Goal: Task Accomplishment & Management: Use online tool/utility

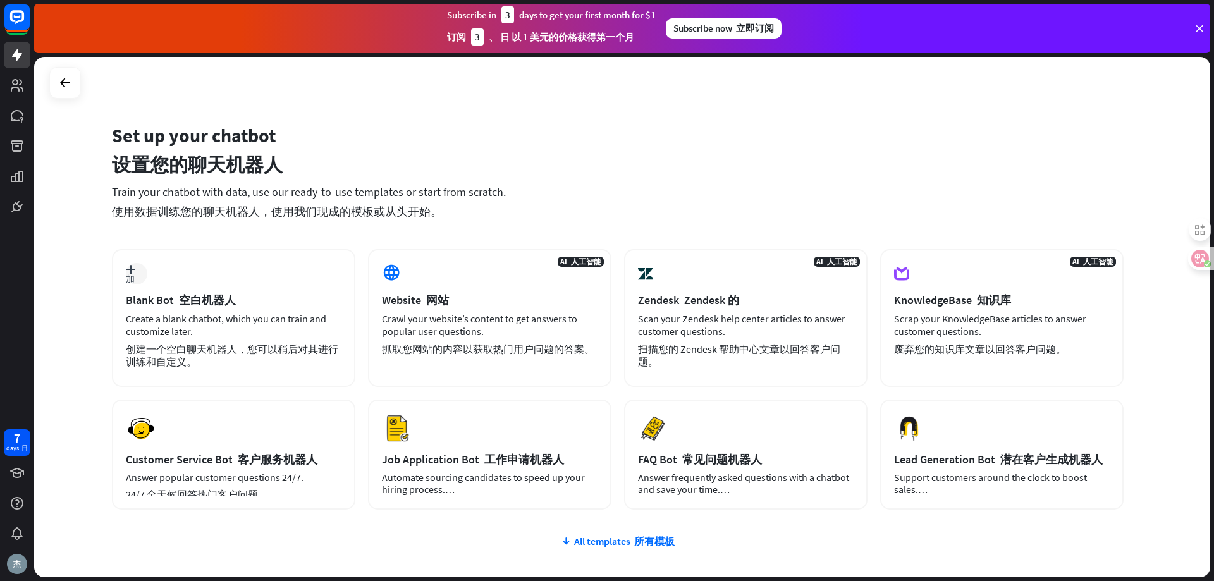
drag, startPoint x: 787, startPoint y: 89, endPoint x: 702, endPoint y: 99, distance: 85.2
click at [702, 99] on div "Set up your chatbot 设置您的聊天机器人 Train your chatbot with data, use our ready-to-us…" at bounding box center [622, 317] width 1176 height 520
click at [224, 331] on div "Create a blank chatbot, which you can train and customize later. 创建一个空白聊天机器人，您可…" at bounding box center [234, 342] width 216 height 61
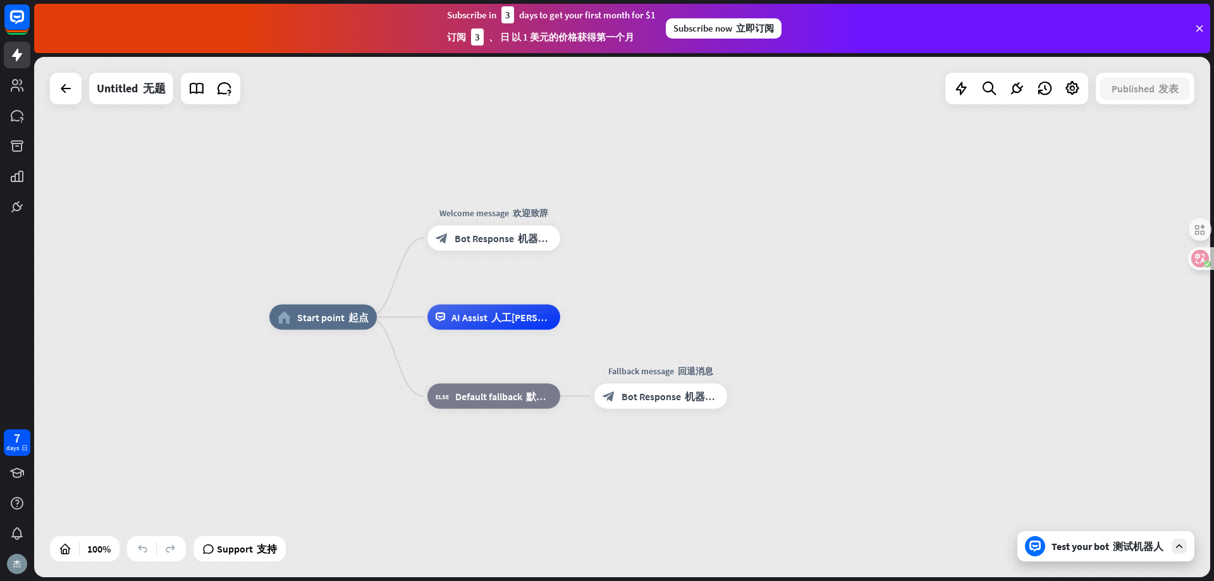
click at [734, 32] on div "Subscribe now 立即订阅" at bounding box center [724, 28] width 116 height 20
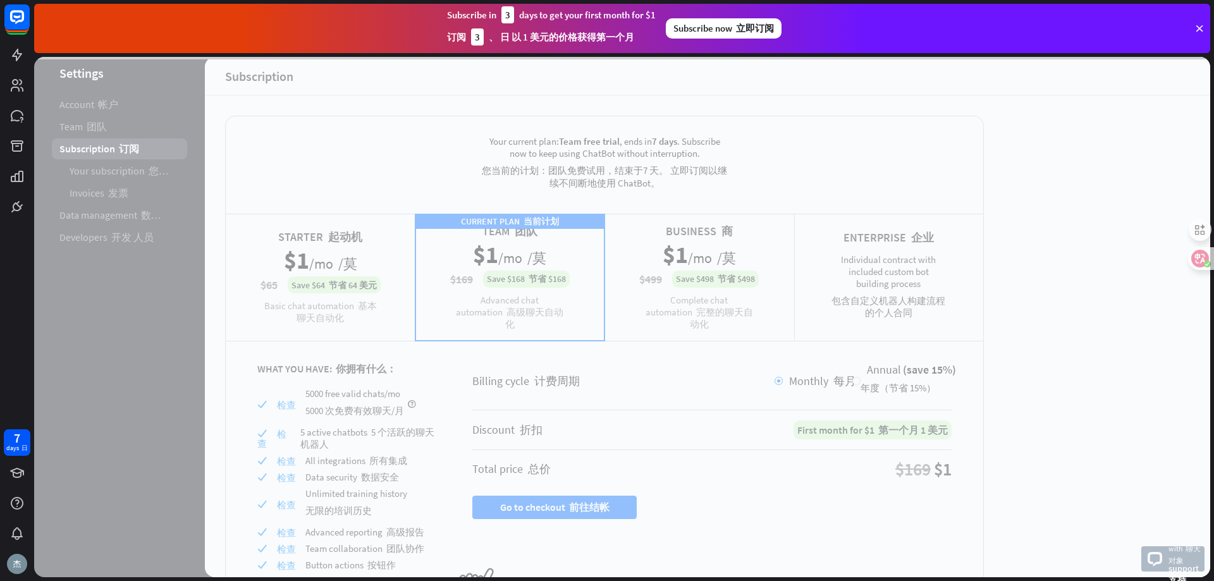
scroll to position [66, 0]
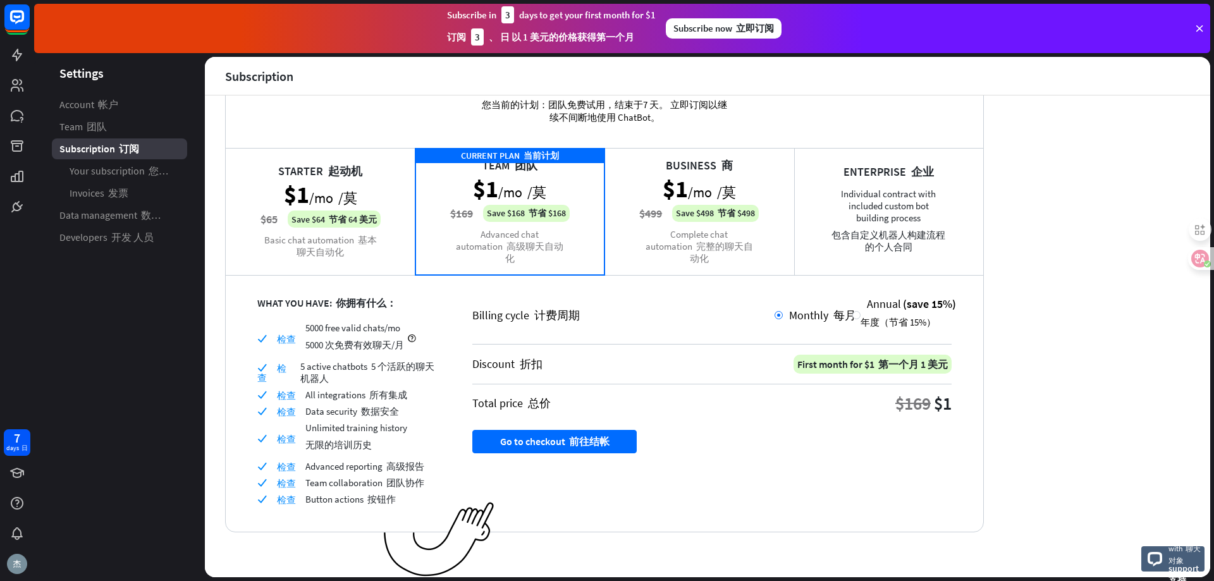
click at [702, 243] on div "Business 商 $1 /mo /莫 $499 Save $498 节省 $498 Complete chat automation 完整的聊天自动化" at bounding box center [699, 211] width 190 height 126
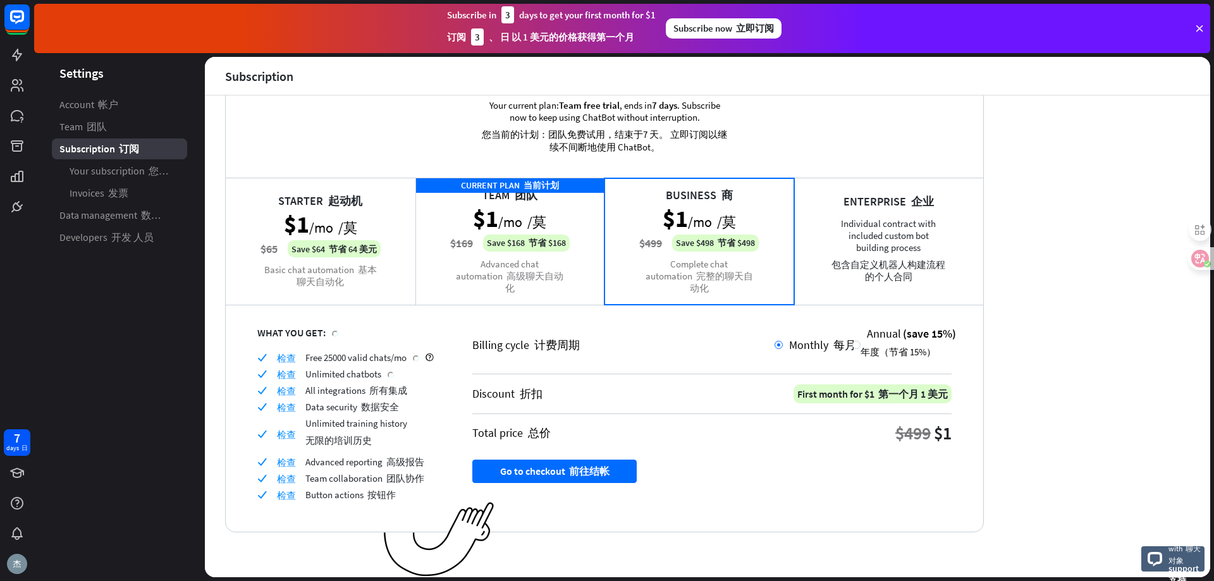
click at [566, 247] on div "CURRENT PLAN 当前计划 Team 团队 $1 /mo /莫 $169 Save $168 节省 $168 Advanced chat automa…" at bounding box center [510, 241] width 190 height 126
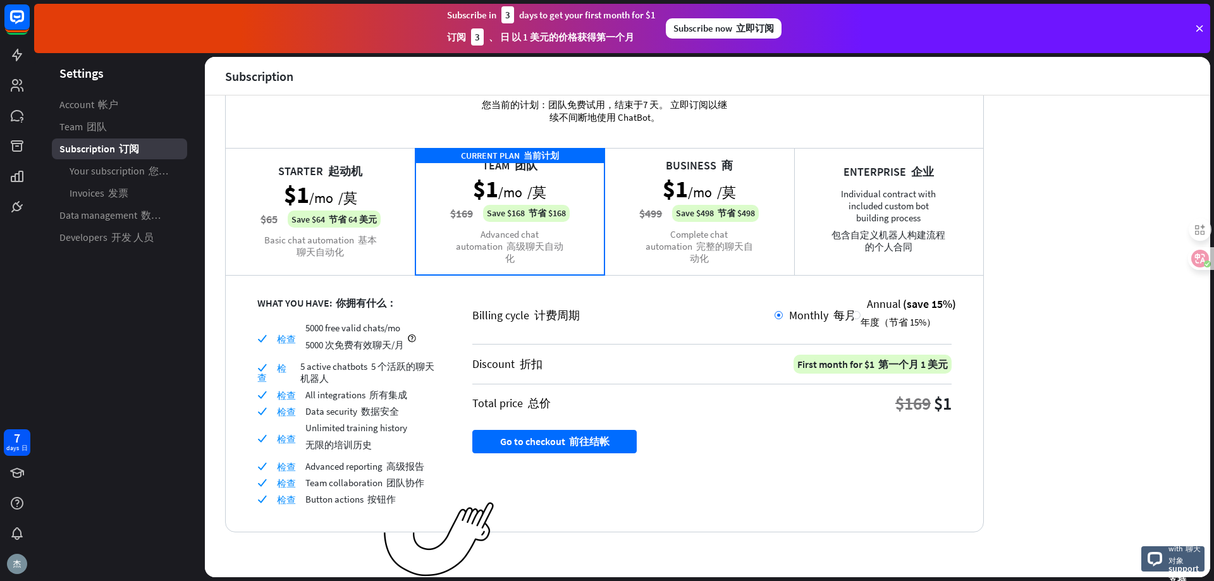
click at [566, 247] on div "CURRENT PLAN 当前计划 Team 团队 $1 /mo /莫 $169 Save $168 节省 $168 Advanced chat automa…" at bounding box center [510, 211] width 190 height 126
click at [807, 319] on span "Monthly 每月" at bounding box center [822, 315] width 67 height 15
click at [634, 435] on button "Go to checkout 前往结帐" at bounding box center [554, 441] width 164 height 23
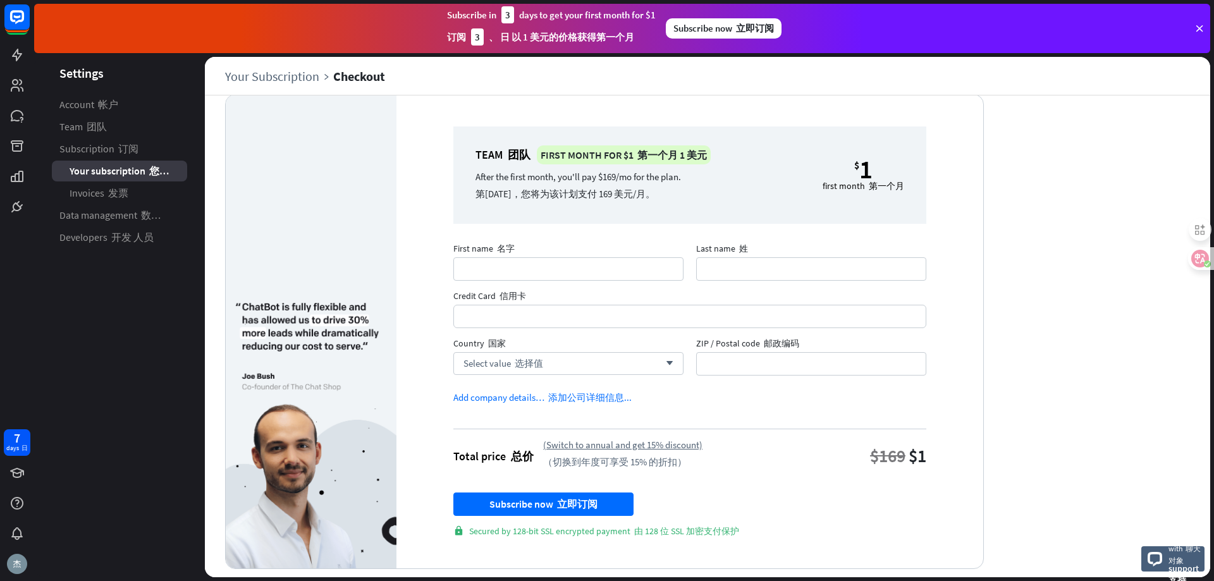
scroll to position [34, 0]
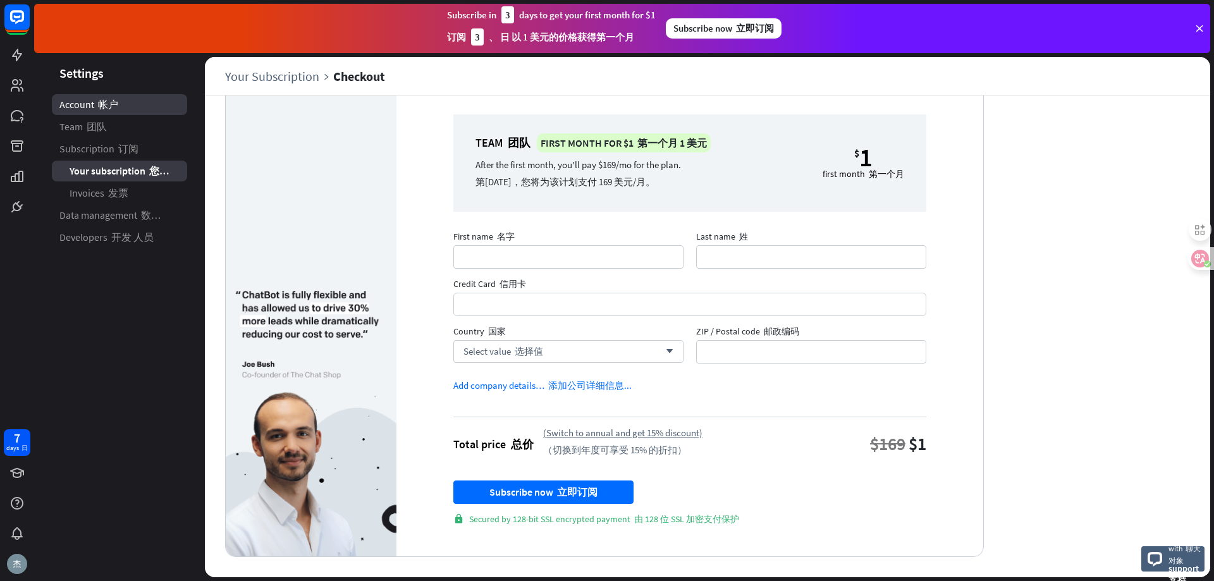
click at [94, 109] on span "Account 帐户" at bounding box center [88, 104] width 59 height 13
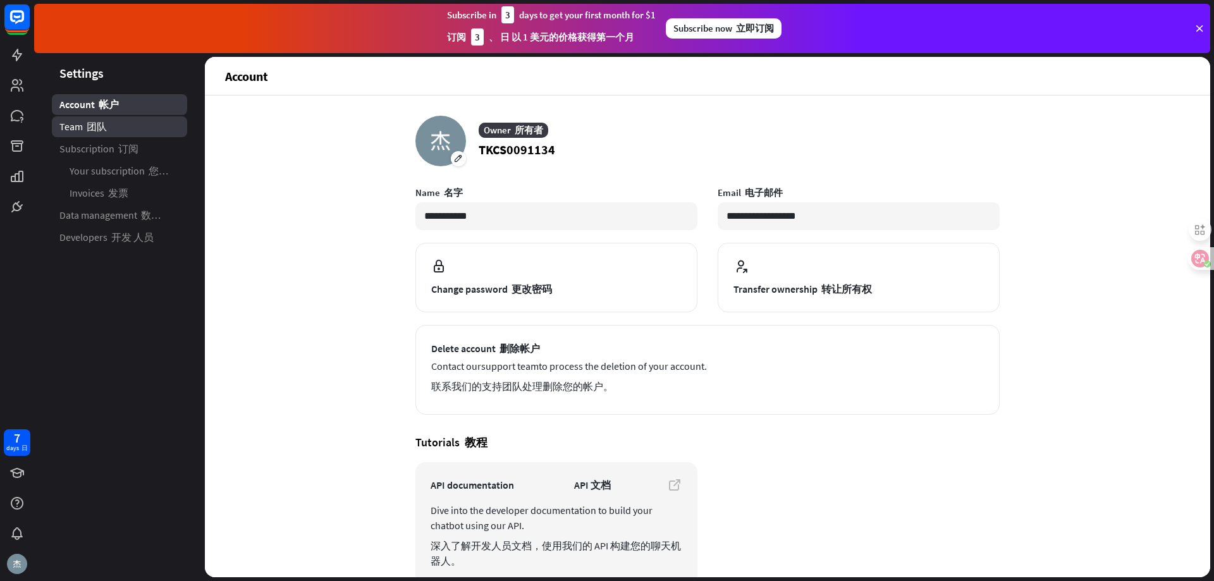
click at [100, 131] on font "团队" at bounding box center [97, 126] width 20 height 13
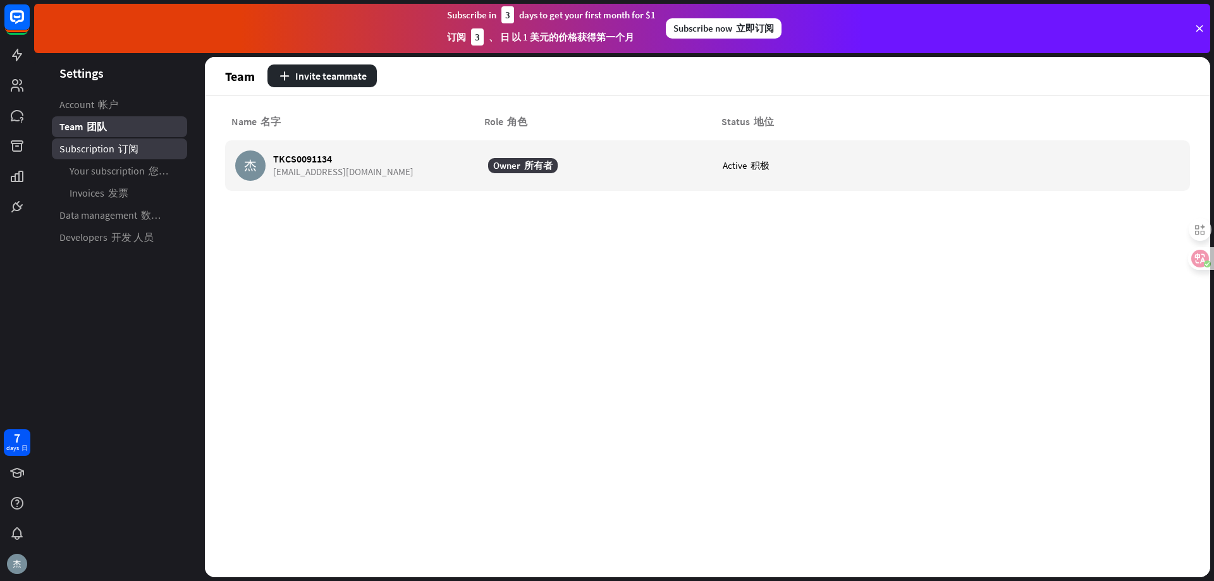
click at [110, 152] on span "Subscription 订阅" at bounding box center [98, 148] width 79 height 13
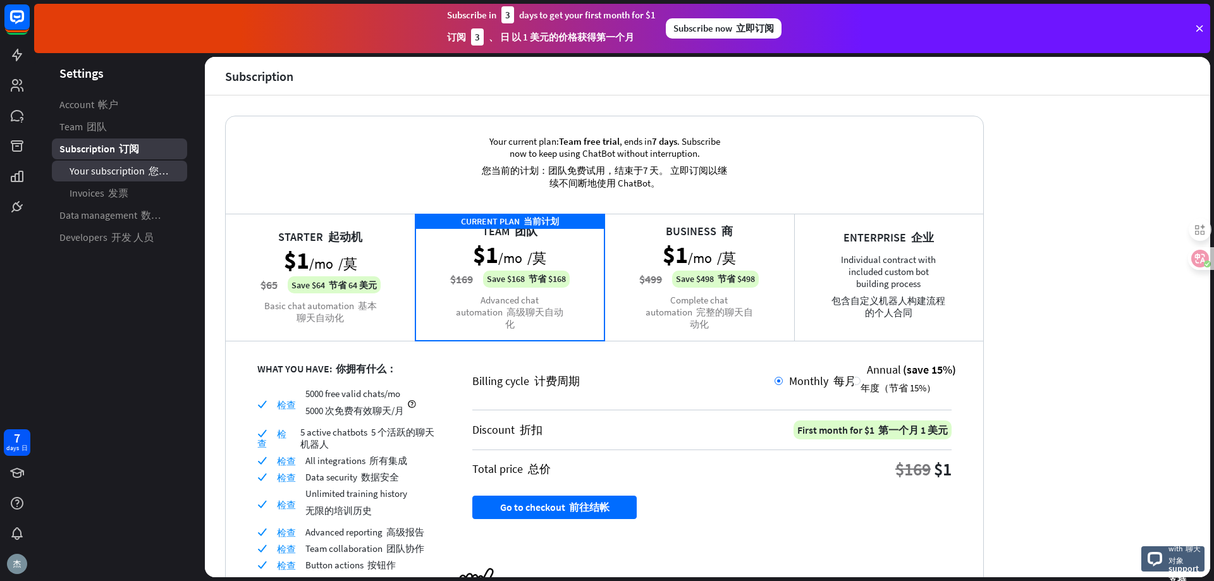
click at [111, 172] on span "Your subscription 您的订阅" at bounding box center [120, 170] width 100 height 13
click at [112, 190] on font "发票" at bounding box center [118, 192] width 20 height 13
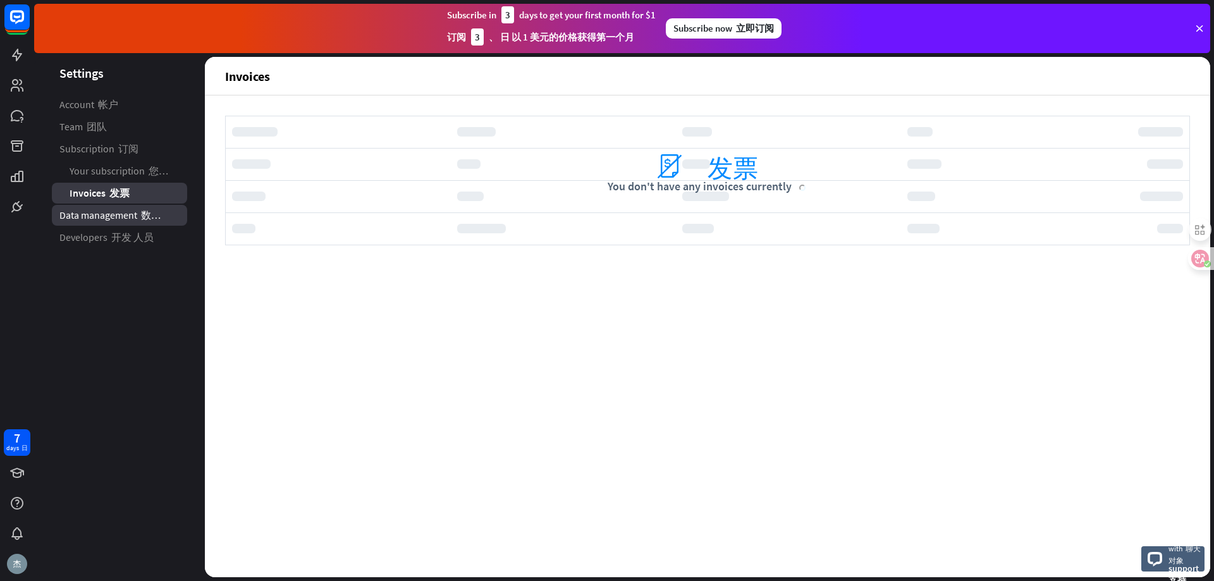
click at [129, 212] on span "Data management 数据管理" at bounding box center [114, 215] width 110 height 13
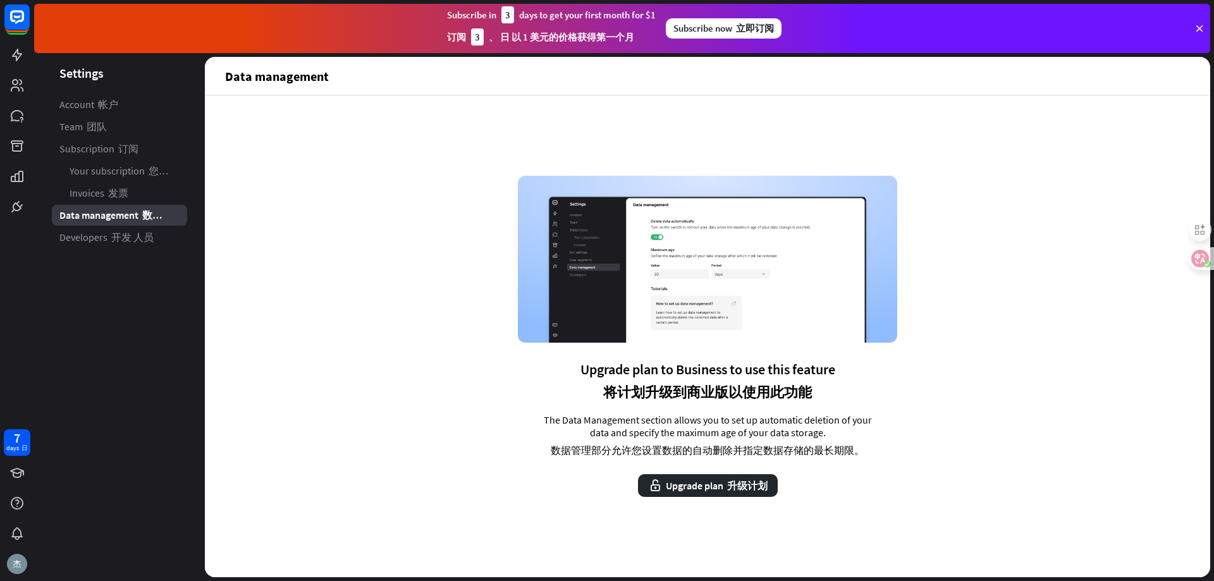
click at [114, 236] on font "开发 人员" at bounding box center [132, 237] width 42 height 13
click at [20, 168] on link at bounding box center [17, 176] width 27 height 27
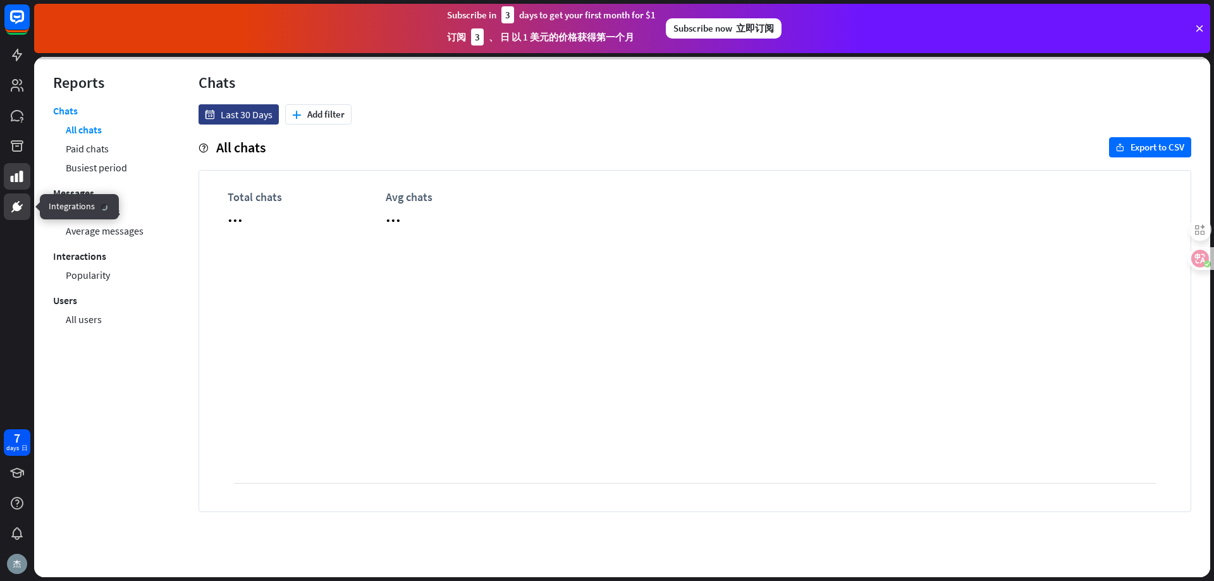
click at [14, 200] on icon at bounding box center [16, 206] width 15 height 15
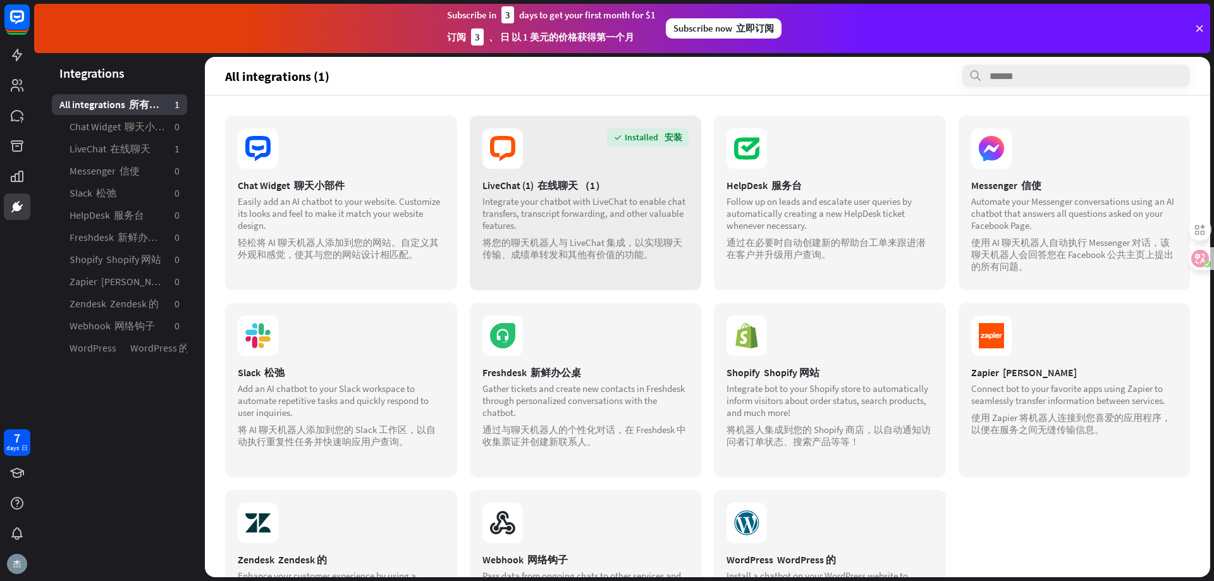
click at [554, 169] on div "Installed 安装 LiveChat (1) 在线聊天 （1） Integrate your chatbot with LiveChat to enab…" at bounding box center [586, 203] width 232 height 174
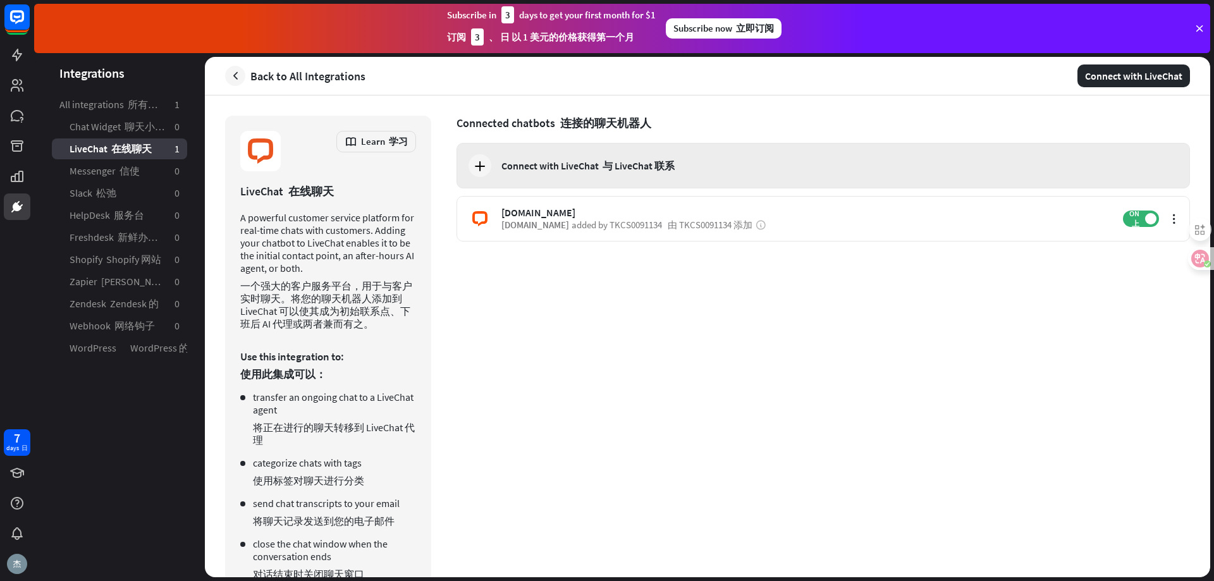
click at [573, 172] on div "Connect with LiveChat 与 LiveChat 联系" at bounding box center [822, 166] width 733 height 46
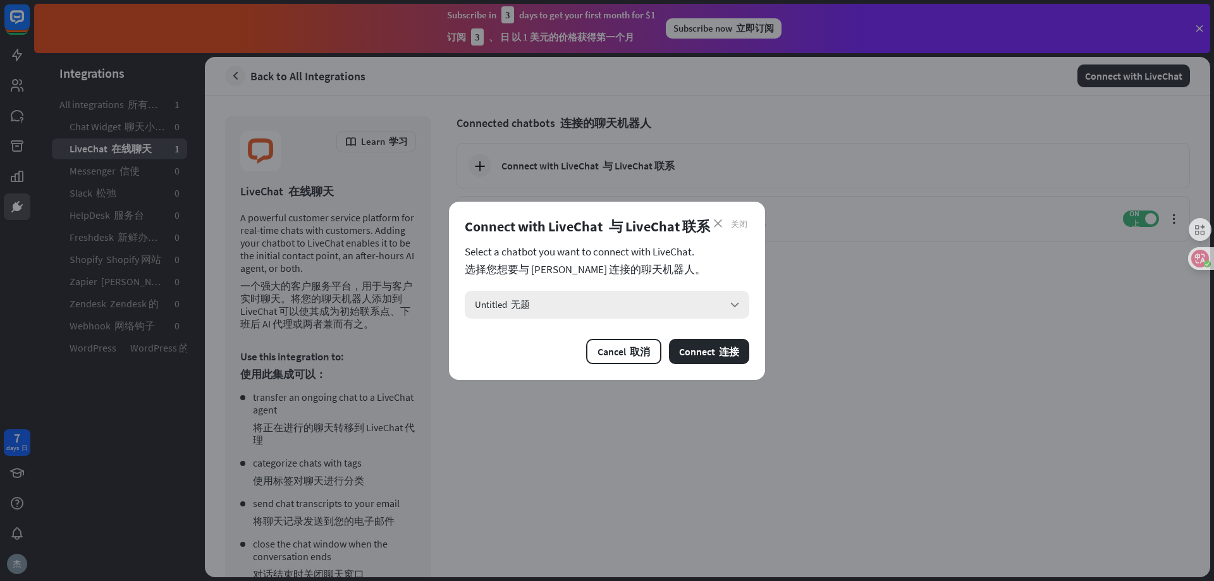
click at [639, 299] on div "Untitled 无题 arrow_down" at bounding box center [607, 305] width 284 height 28
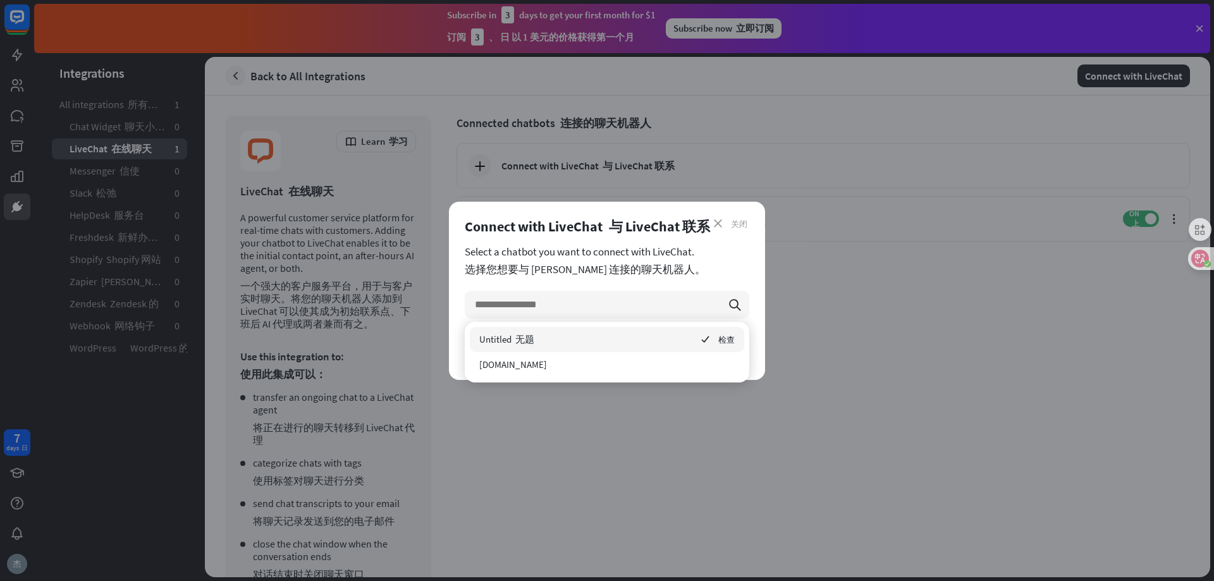
click at [727, 240] on div "close 关闭 Connect with LiveChat 与 LiveChat 联系 Select a chatbot you want to conne…" at bounding box center [607, 291] width 316 height 178
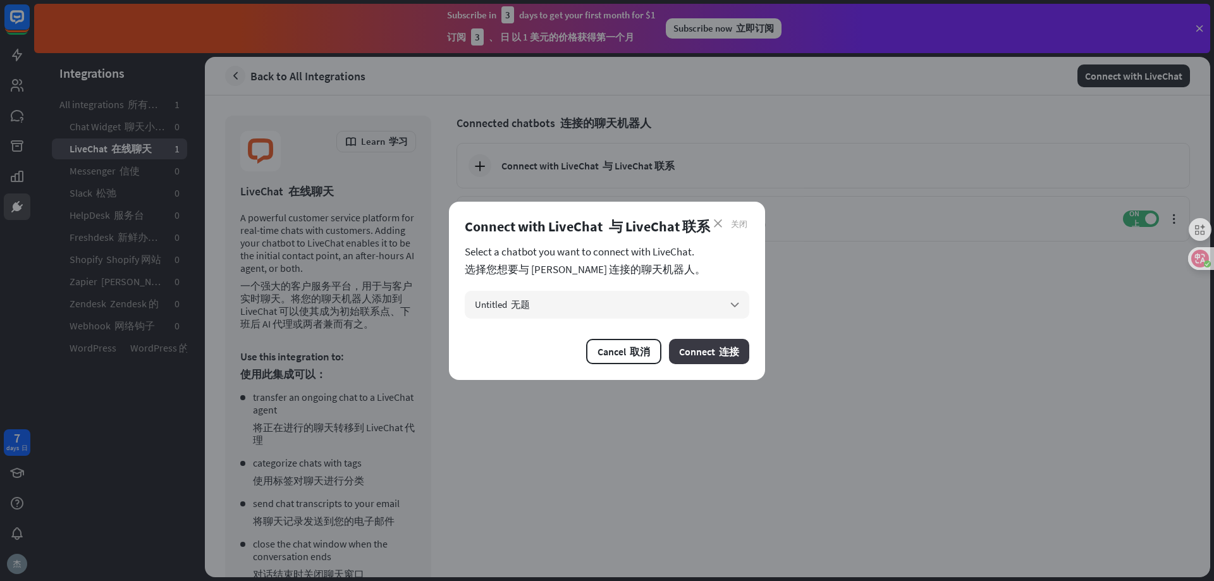
click at [702, 352] on button "Connect 连接" at bounding box center [709, 351] width 80 height 25
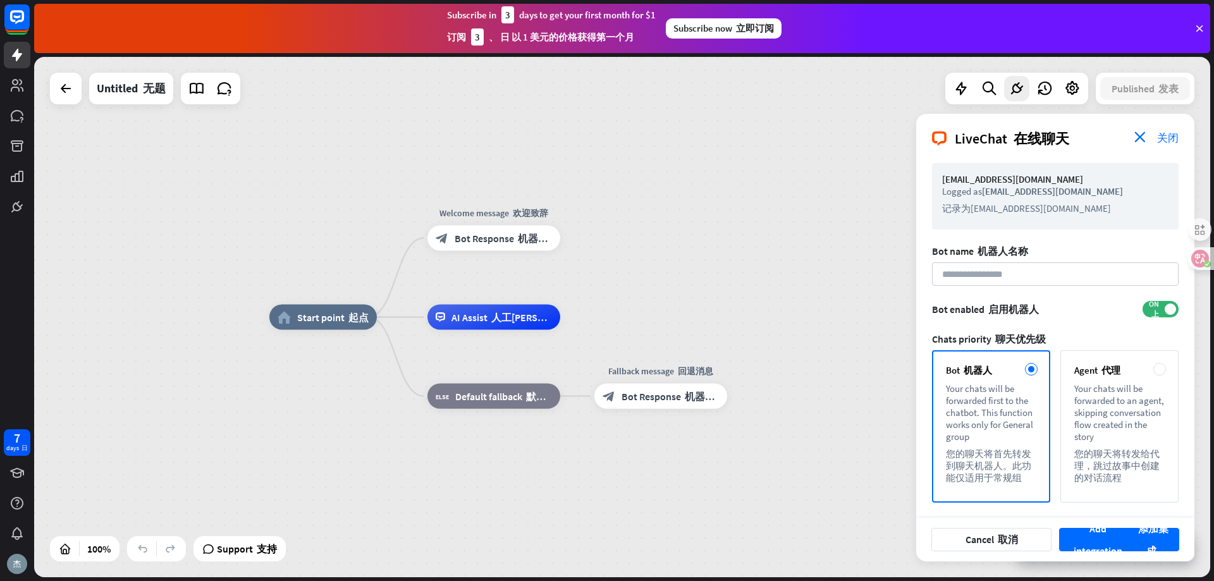
click at [1149, 132] on font at bounding box center [1151, 136] width 11 height 11
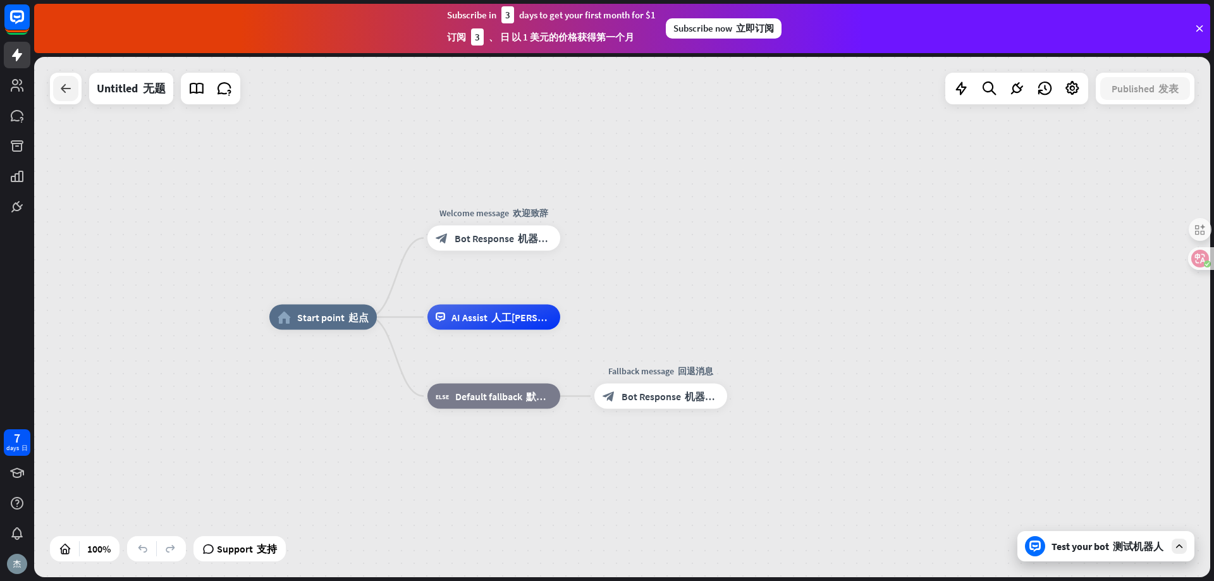
click at [74, 93] on div at bounding box center [65, 88] width 25 height 25
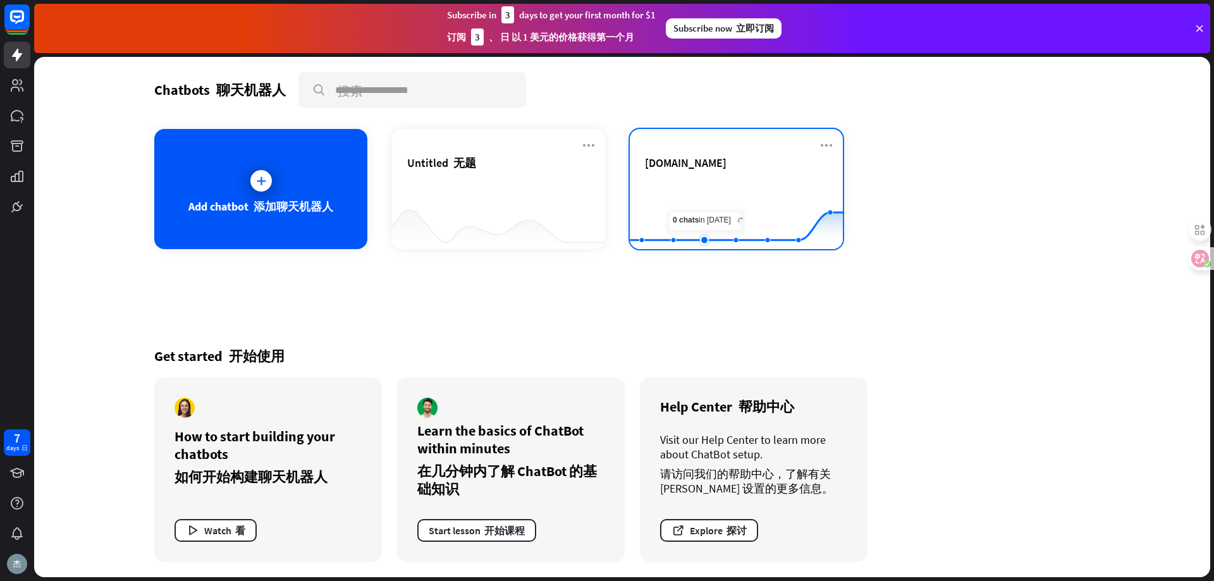
click at [692, 191] on rect at bounding box center [736, 217] width 213 height 79
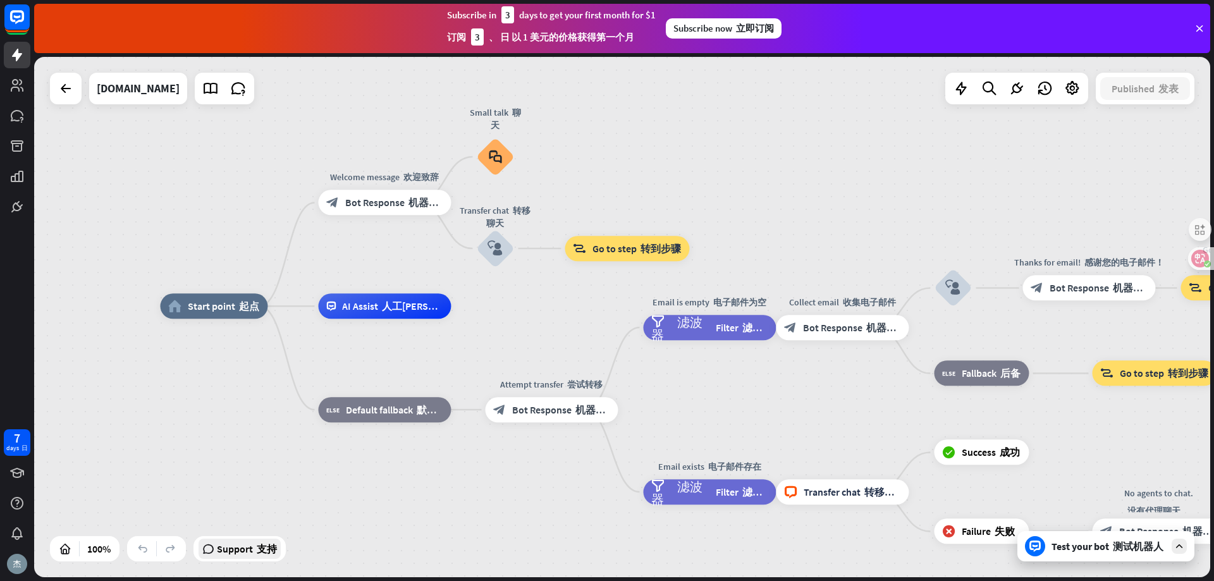
click at [240, 552] on span "Support 支持" at bounding box center [247, 549] width 60 height 20
click at [901, 156] on div "home_2 Start point 起点 Welcome message 欢迎致辞 block_bot_response Bot Response 机器人响…" at bounding box center [622, 317] width 1176 height 520
click at [58, 82] on div at bounding box center [65, 88] width 25 height 25
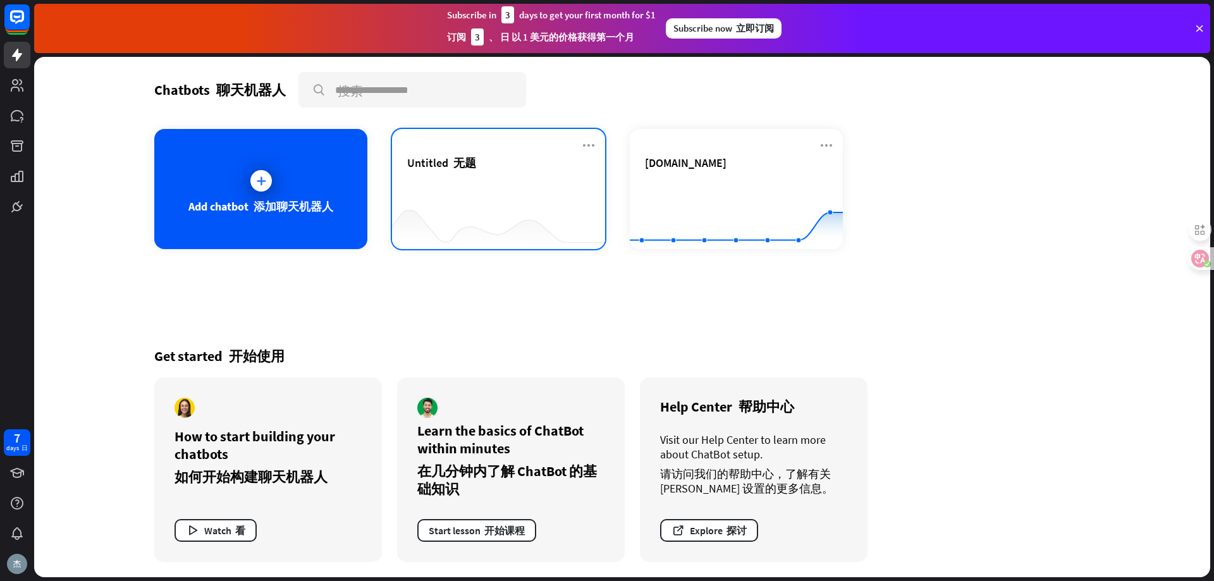
click at [497, 176] on div "Untitled 无题" at bounding box center [498, 178] width 183 height 44
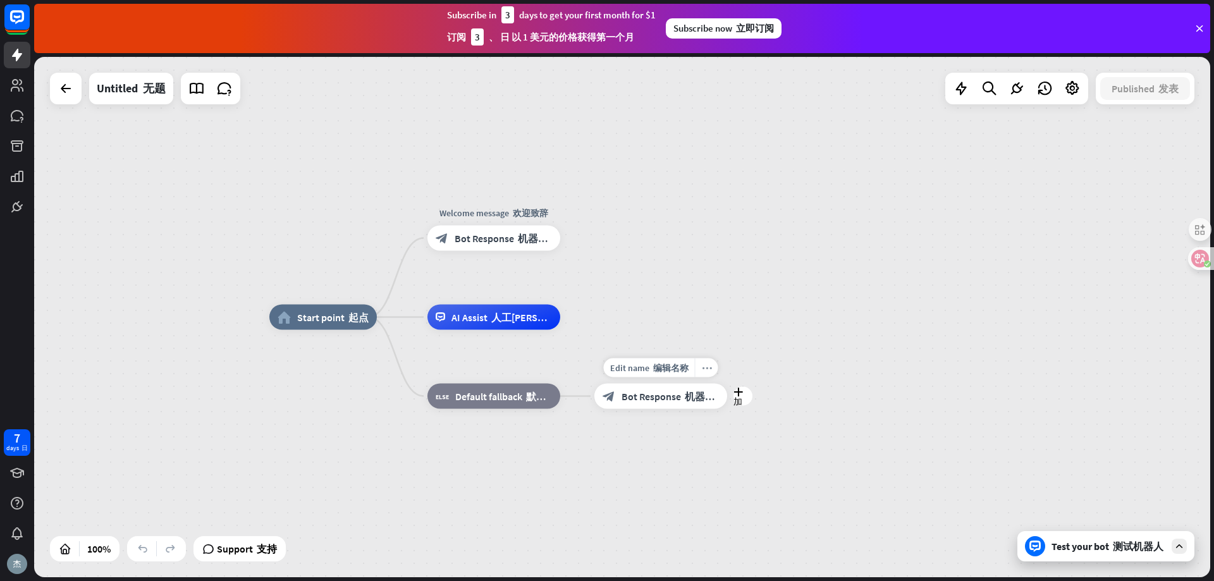
click at [702, 374] on div "more_horiz" at bounding box center [706, 367] width 23 height 19
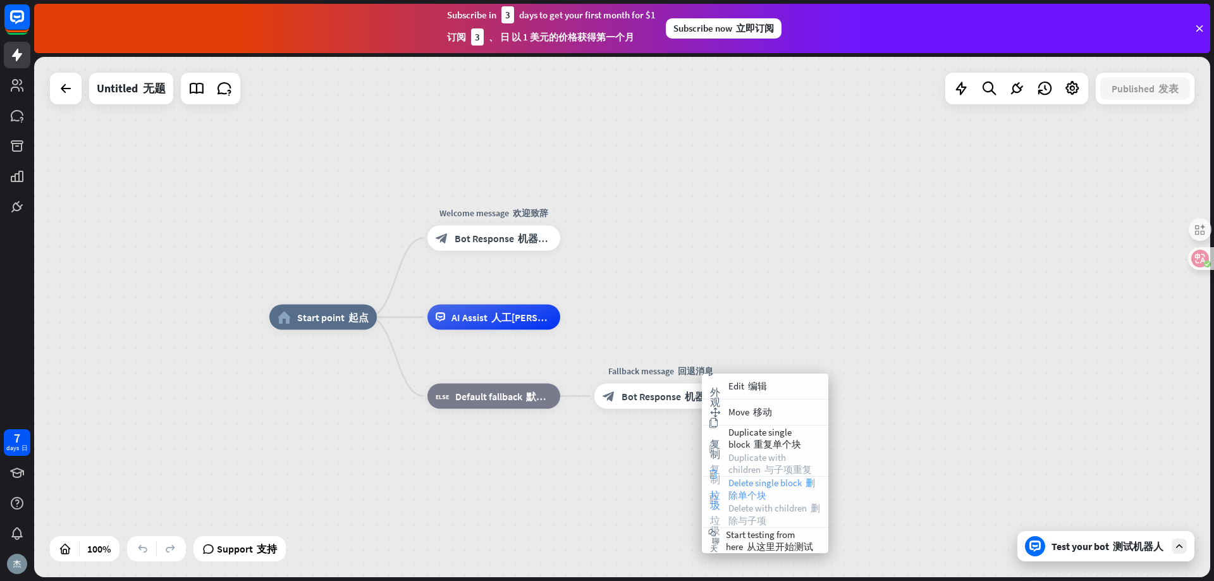
click at [752, 490] on font "删除单个块" at bounding box center [771, 489] width 87 height 25
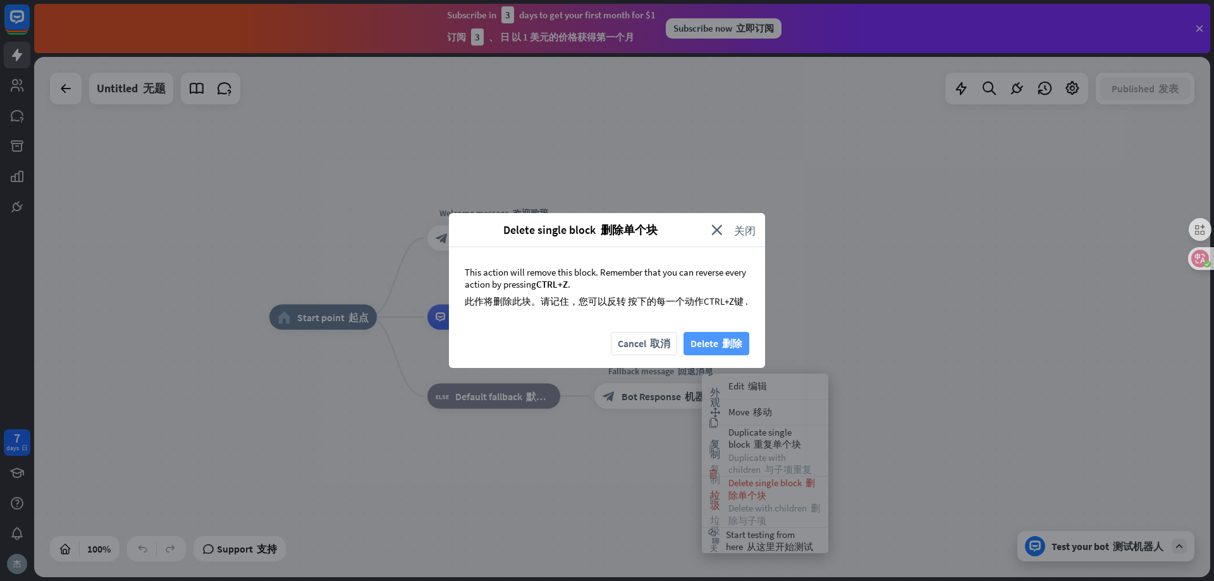
click at [724, 341] on font "删除" at bounding box center [730, 344] width 24 height 22
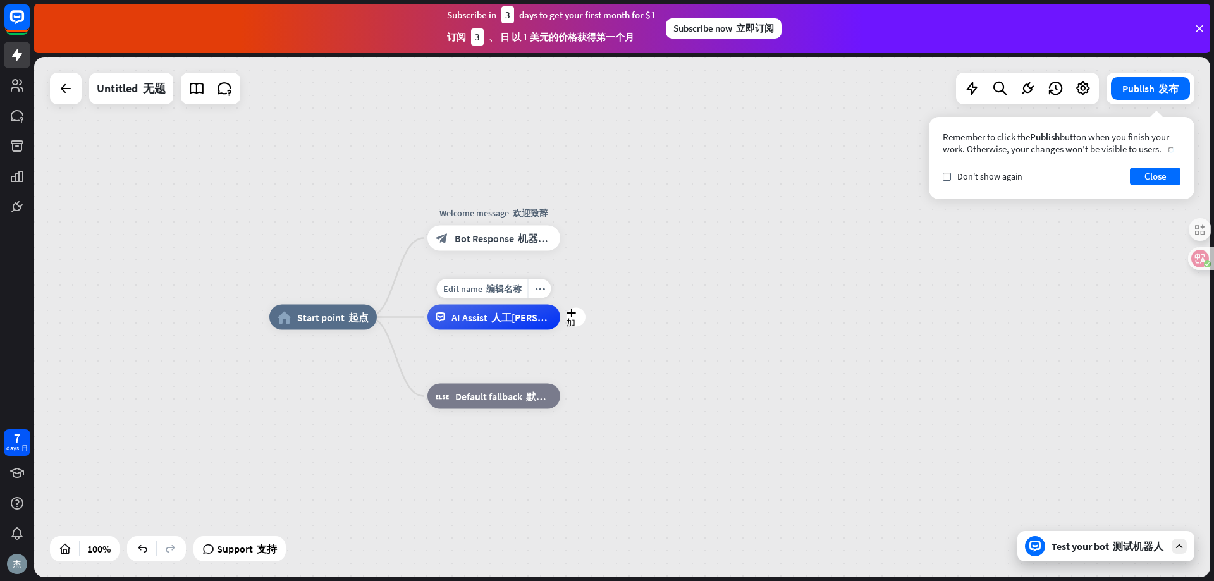
click at [545, 321] on font "人工[PERSON_NAME]" at bounding box center [538, 317] width 94 height 13
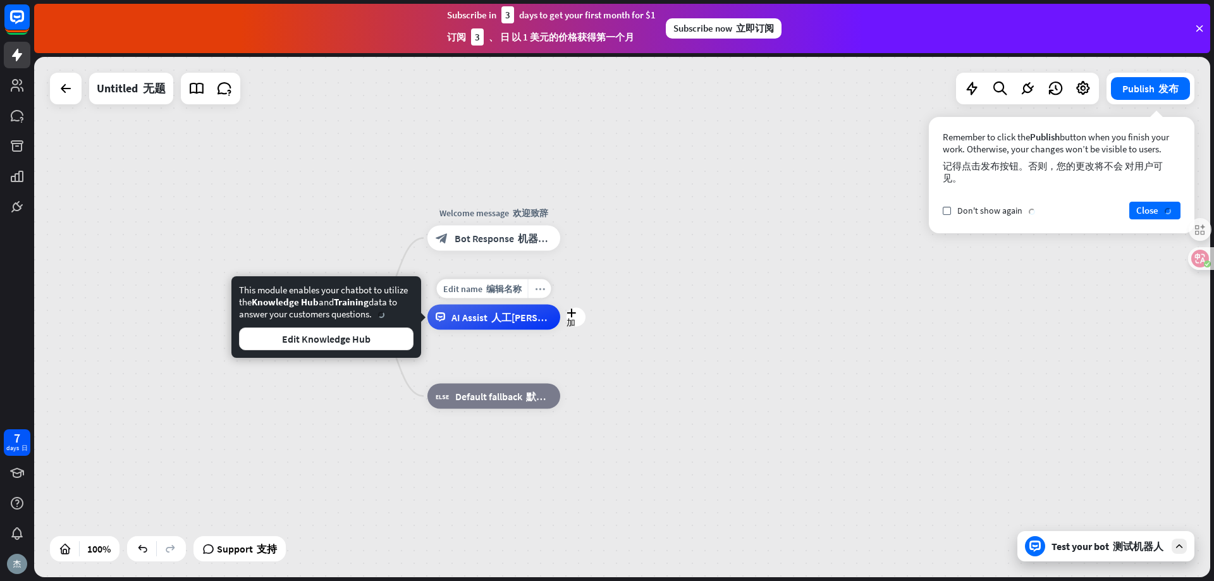
click at [544, 298] on div "more_horiz" at bounding box center [539, 288] width 23 height 19
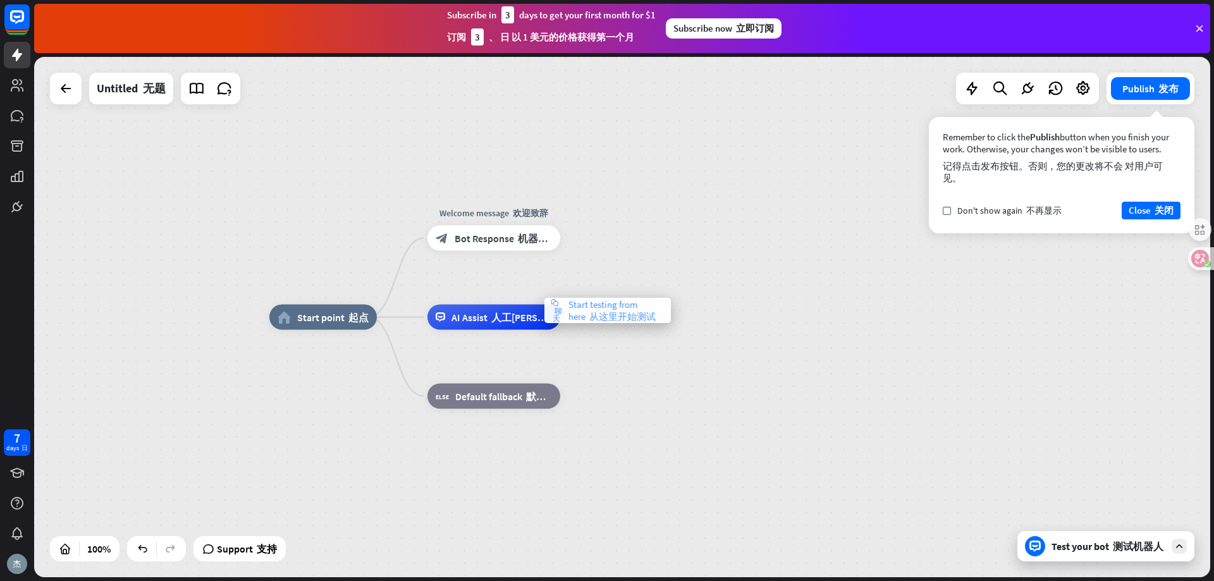
click at [596, 312] on font "从这里开始测试" at bounding box center [622, 316] width 66 height 12
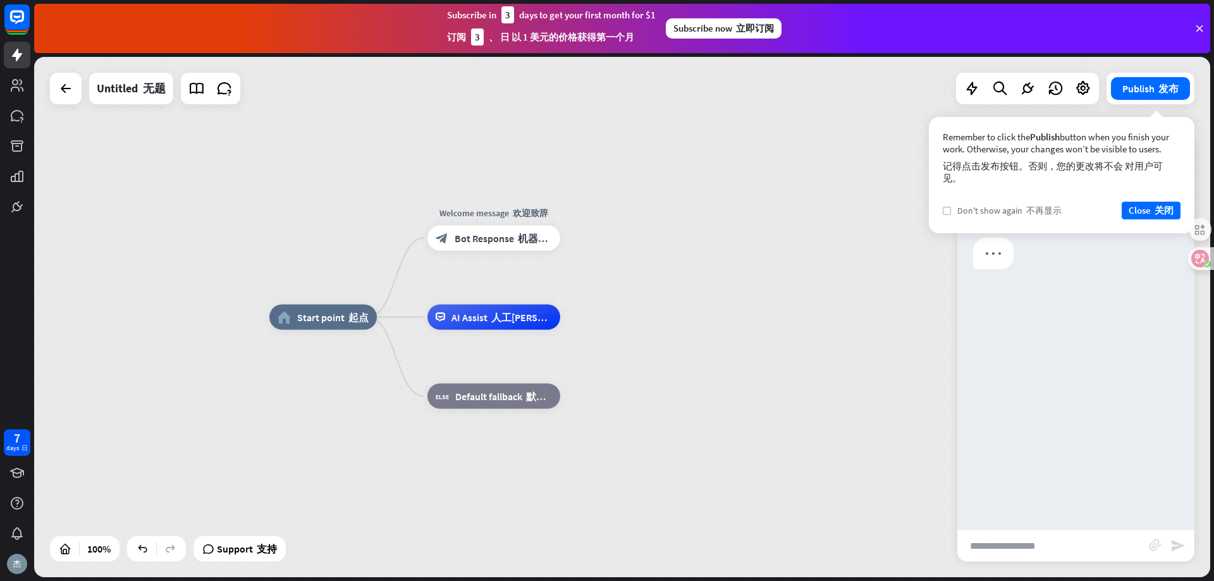
click at [948, 213] on font "检查" at bounding box center [947, 213] width 9 height 11
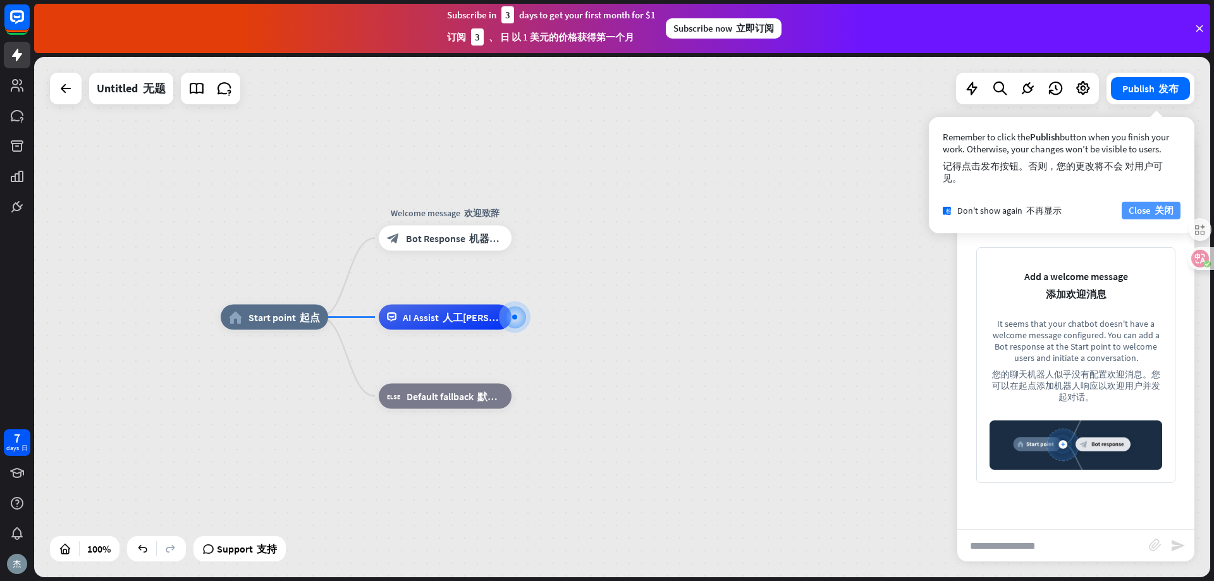
click at [1128, 202] on button "Close 关闭" at bounding box center [1151, 211] width 59 height 18
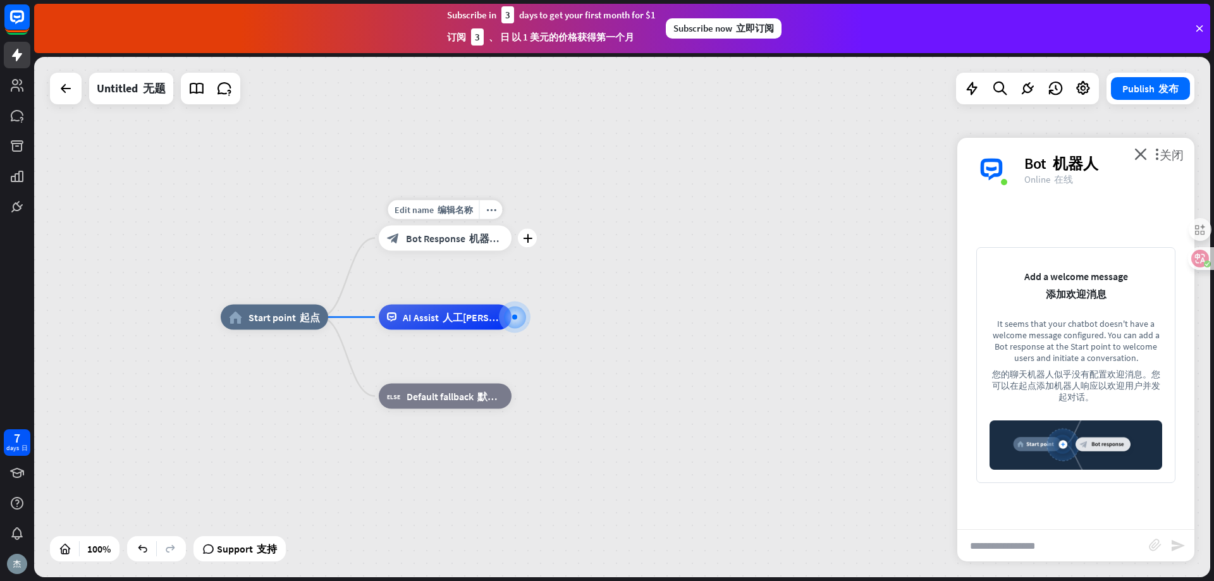
click at [459, 250] on div "block_bot_response Bot Response 机器人响应" at bounding box center [445, 238] width 133 height 25
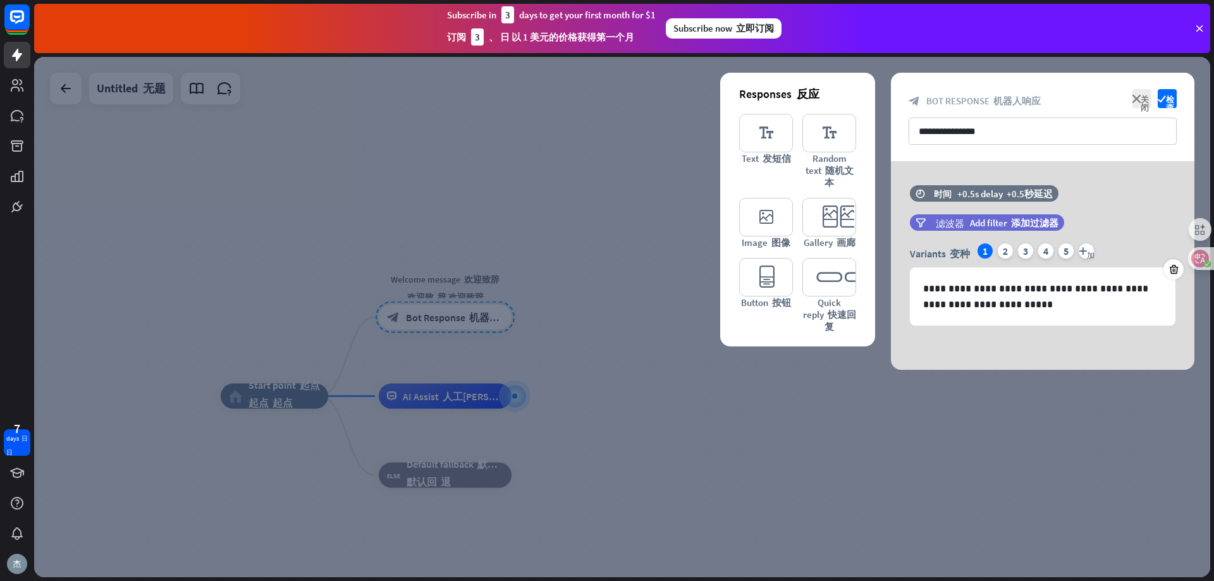
click at [1175, 50] on div "Subscribe [DATE] to get your first month for $1 订阅 3 、 日 以 1 美元的价格获得第一个月 Subscr…" at bounding box center [622, 28] width 1176 height 49
click at [1185, 33] on div "Subscribe [DATE] to get your first month for $1 订阅 3 、 日 以 1 美元的价格获得第一个月 Subscr…" at bounding box center [622, 28] width 1176 height 49
click at [1195, 27] on icon at bounding box center [1199, 28] width 11 height 11
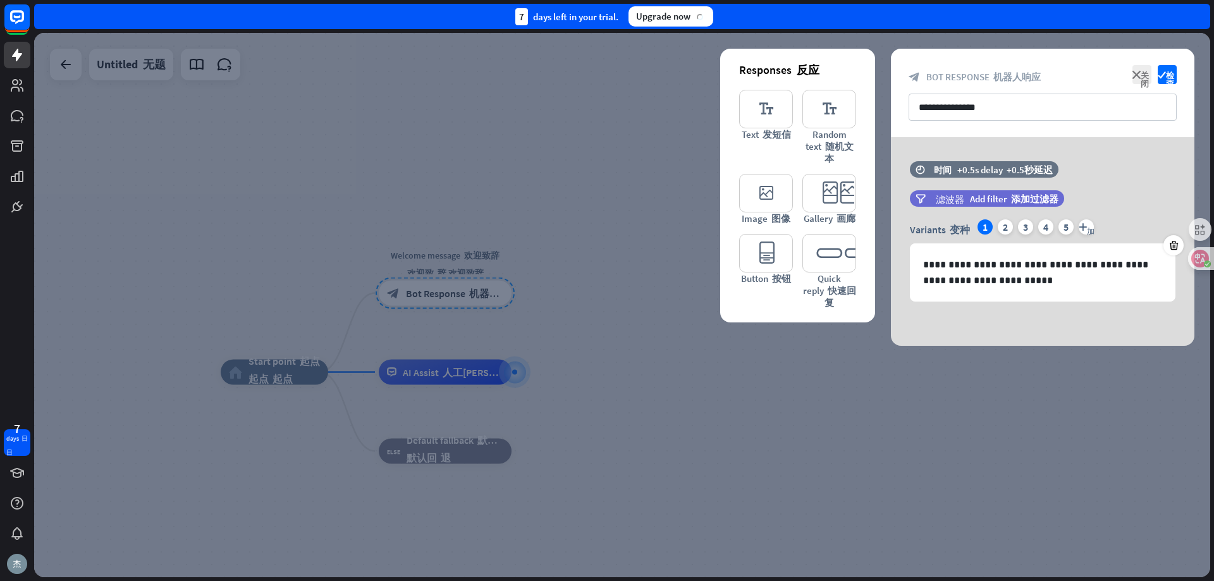
click at [1195, 27] on div "7 days left in your trial. Upgrade now" at bounding box center [622, 16] width 1176 height 25
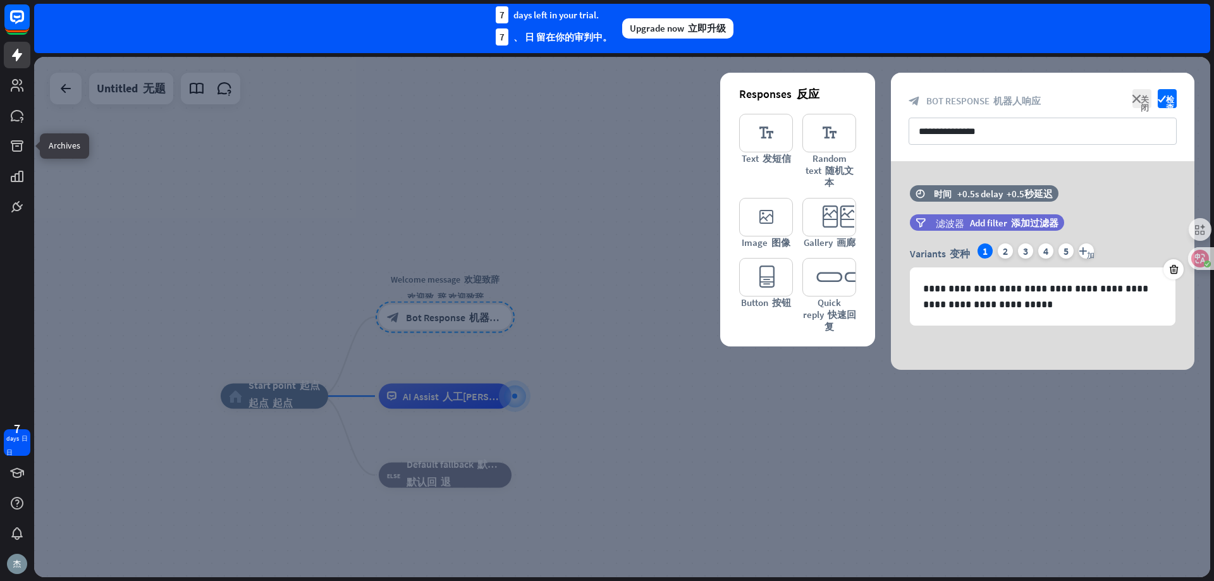
click at [23, 131] on div at bounding box center [17, 110] width 34 height 220
click at [18, 109] on icon at bounding box center [16, 115] width 15 height 15
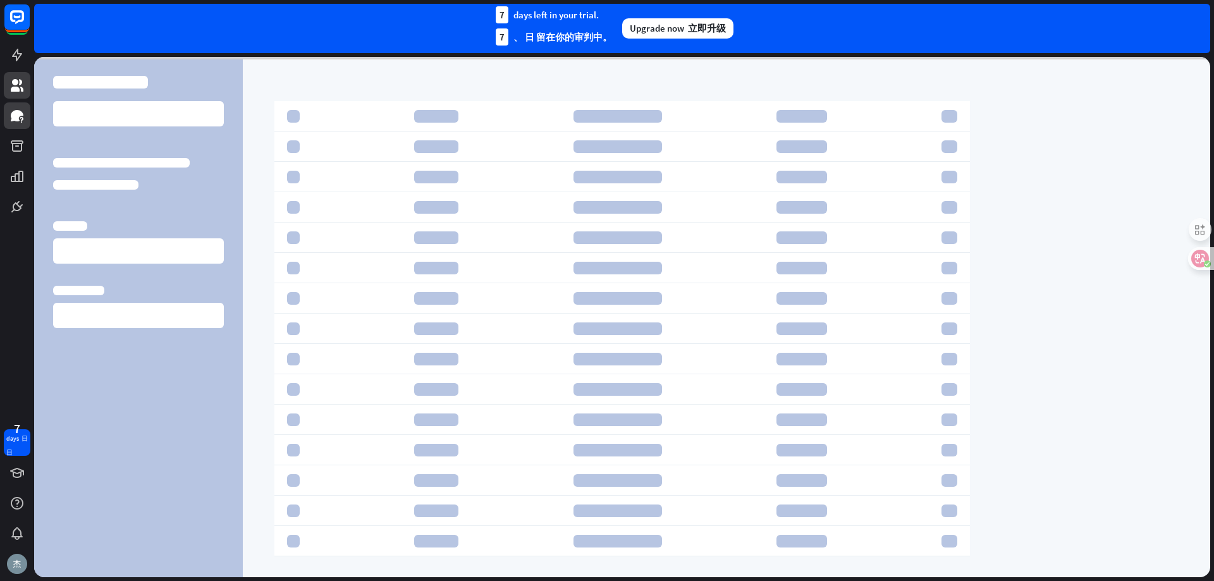
click at [21, 82] on icon at bounding box center [17, 85] width 13 height 13
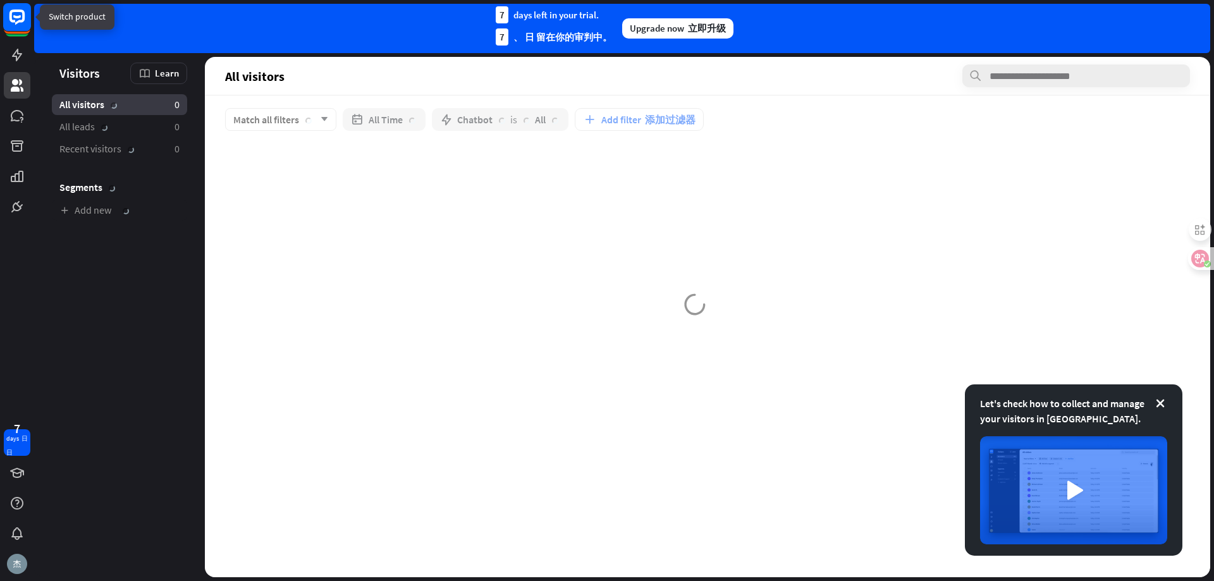
click at [28, 18] on rect at bounding box center [17, 17] width 28 height 28
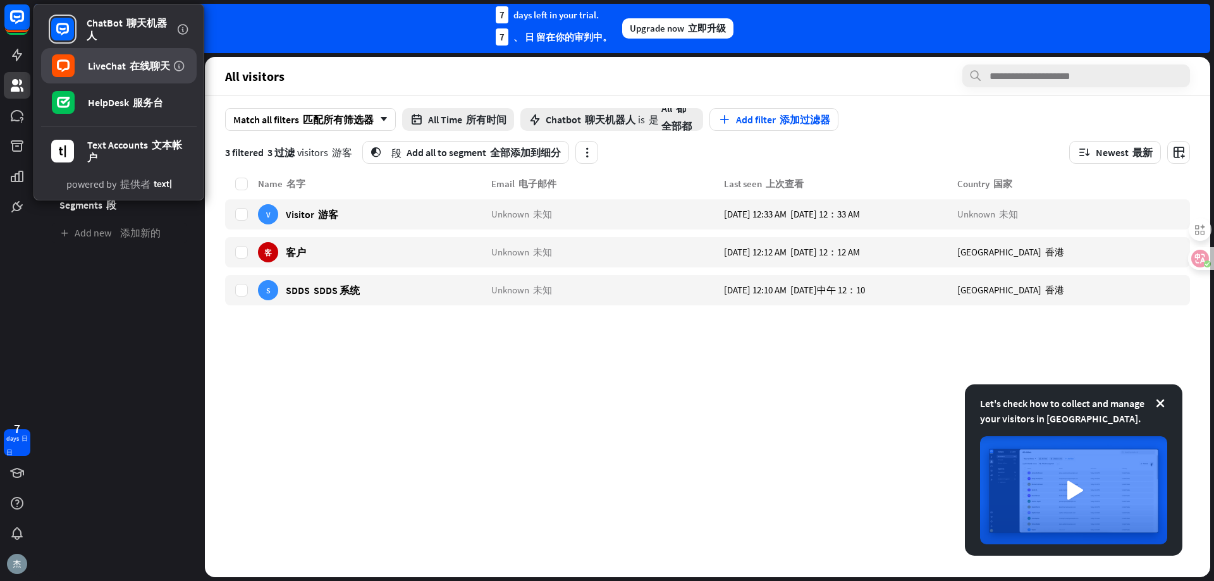
click at [125, 67] on div "LiveChat 在线聊天" at bounding box center [129, 65] width 82 height 13
